Goal: Browse casually

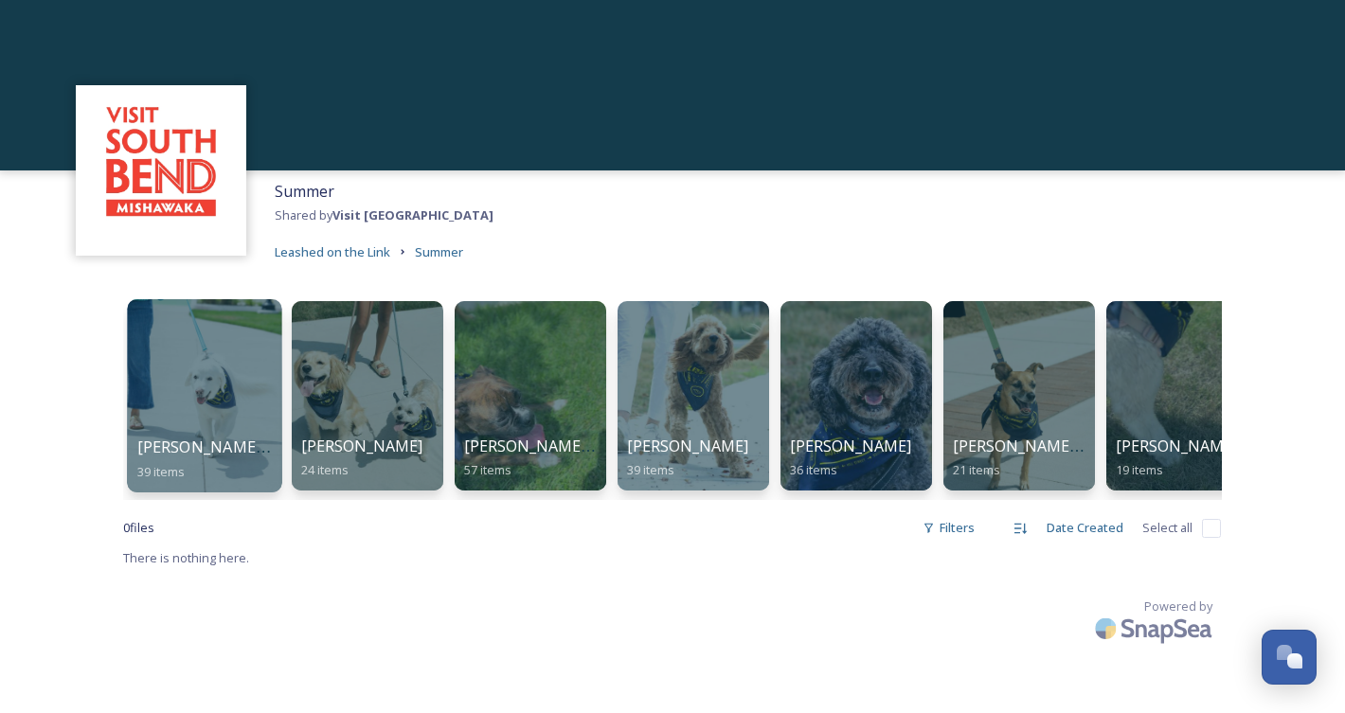
click at [199, 363] on div at bounding box center [204, 395] width 154 height 193
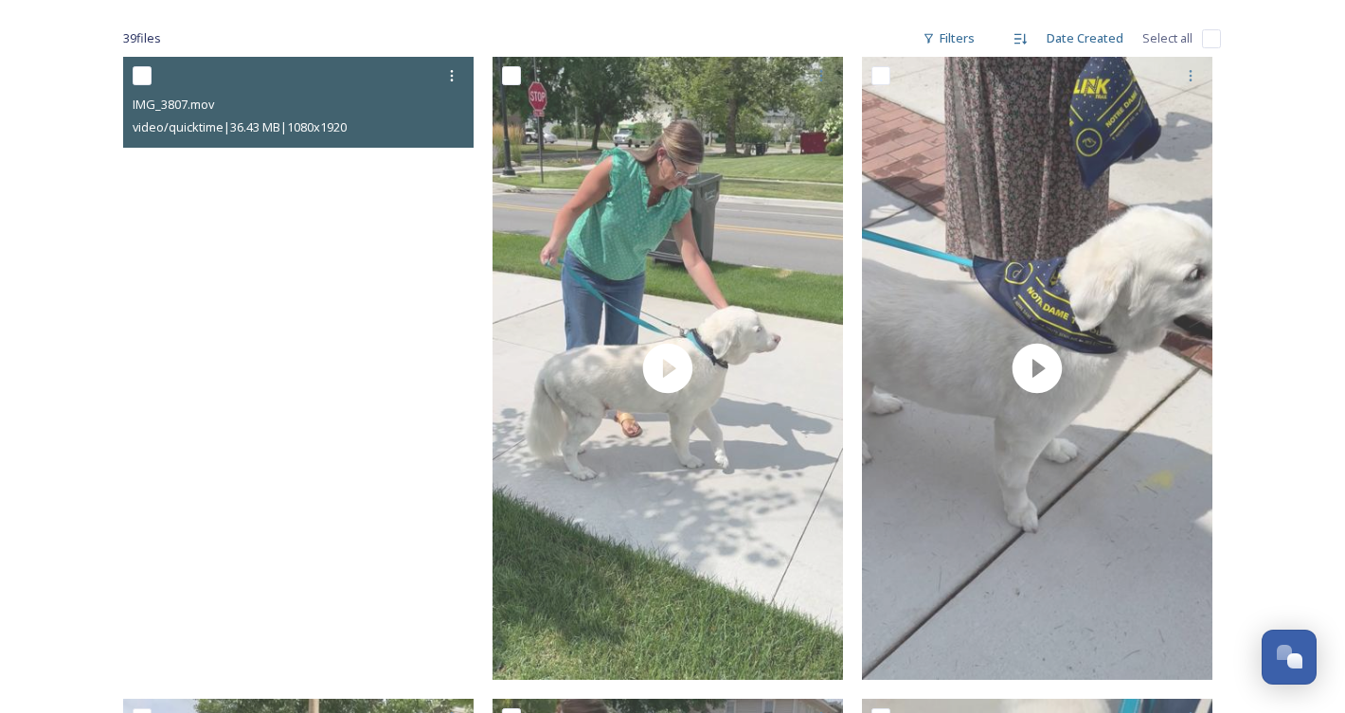
scroll to position [507, 0]
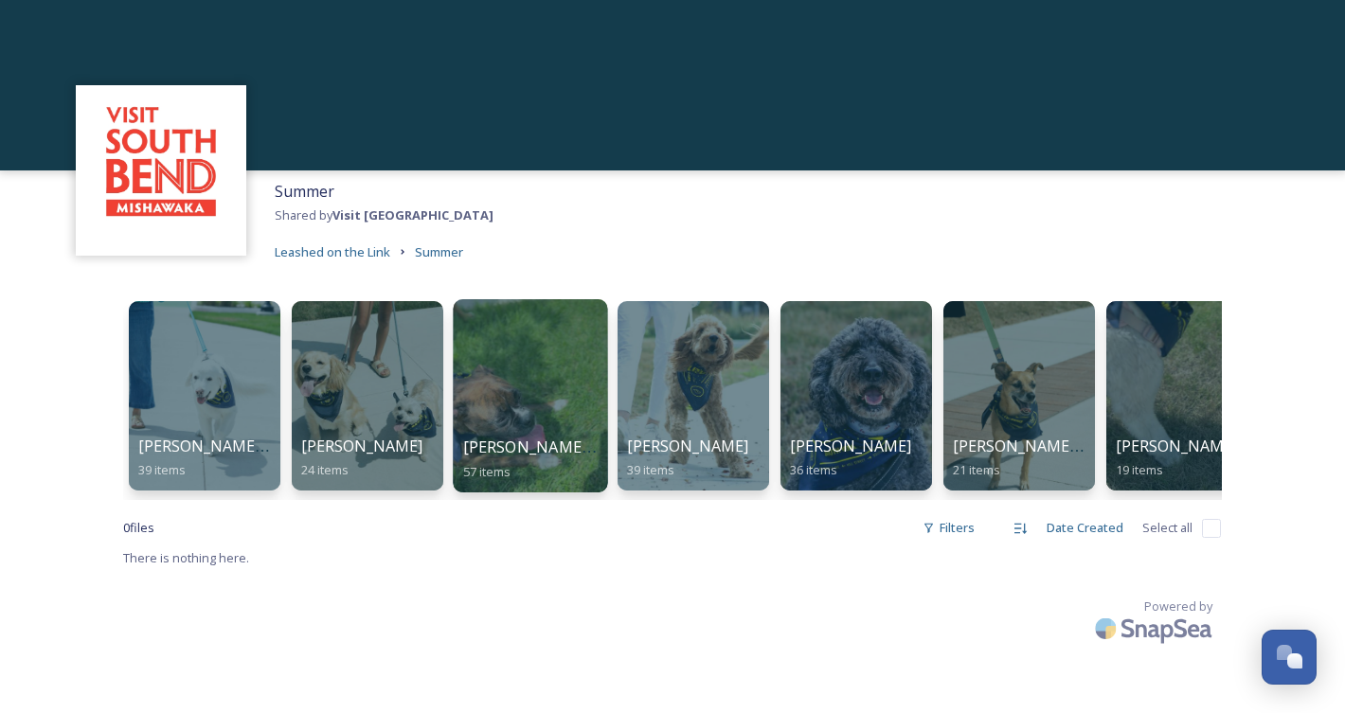
scroll to position [0, 205]
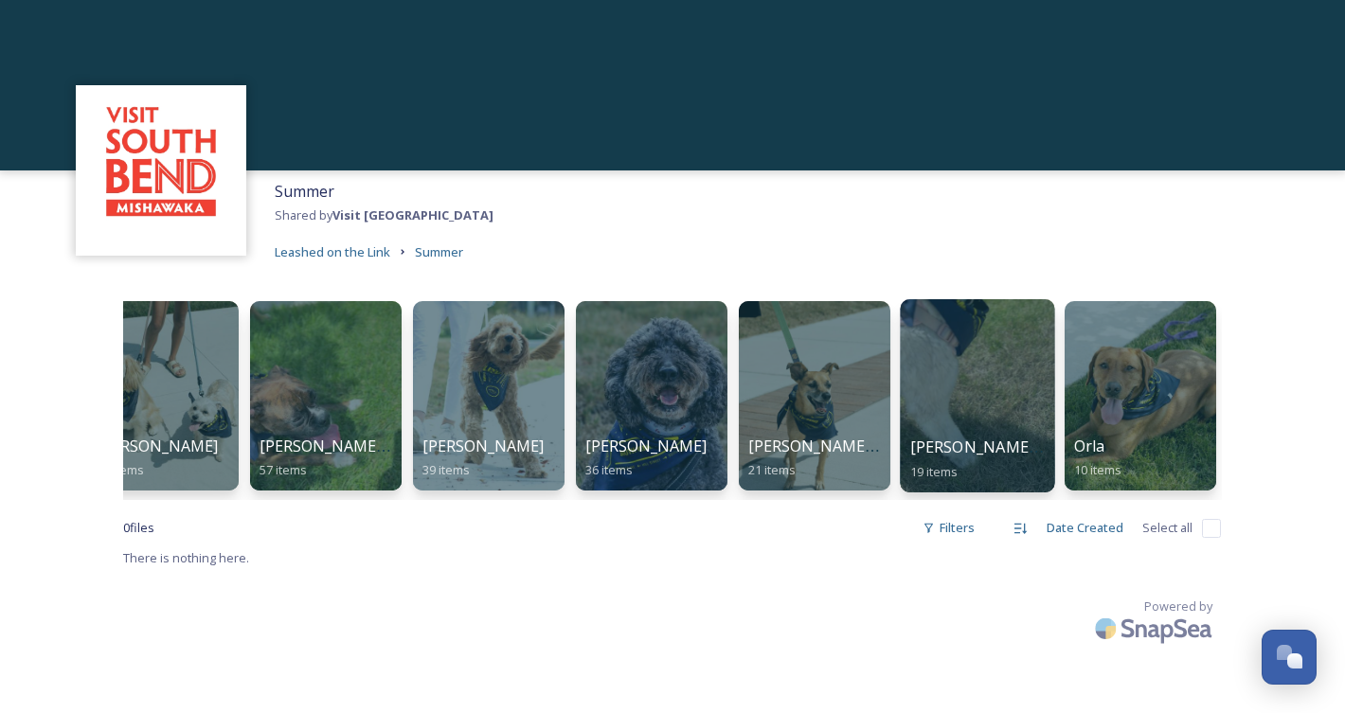
click at [973, 339] on div at bounding box center [977, 395] width 154 height 193
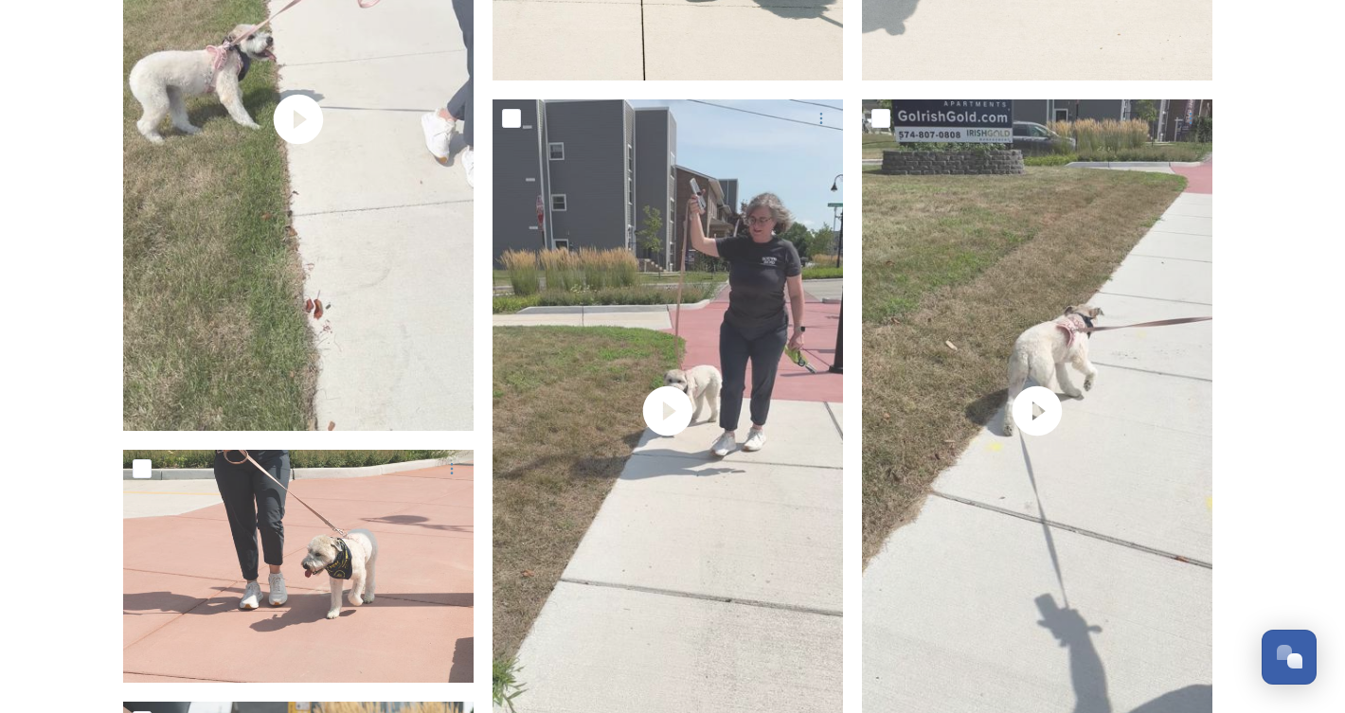
scroll to position [1106, 0]
